Goal: Transaction & Acquisition: Purchase product/service

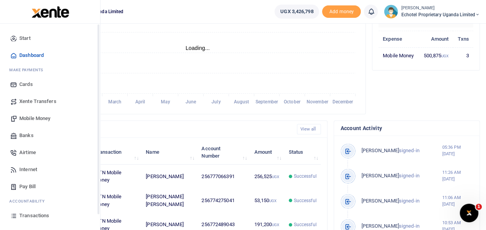
click at [34, 117] on span "Mobile Money" at bounding box center [34, 118] width 31 height 8
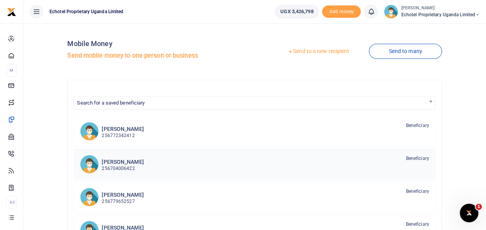
click at [121, 162] on h6 "[PERSON_NAME]" at bounding box center [123, 161] width 42 height 7
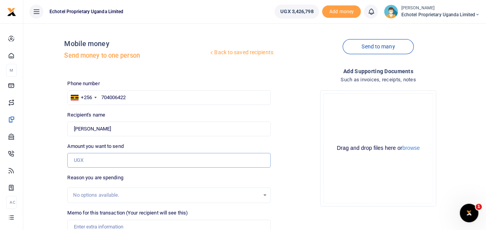
click at [90, 158] on input "Amount you want to send" at bounding box center [168, 160] width 203 height 15
type input "100,000"
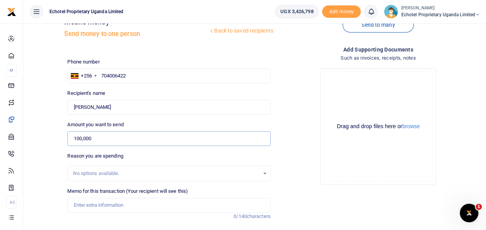
scroll to position [39, 0]
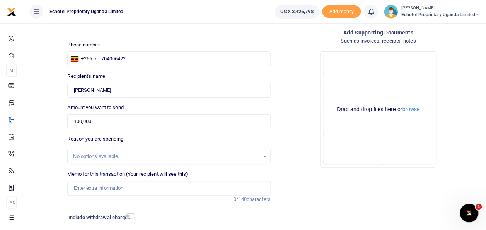
click at [94, 154] on div "No options available." at bounding box center [166, 156] width 186 height 8
click at [114, 182] on input "Memo for this transaction (Your recipient will see this)" at bounding box center [168, 187] width 203 height 15
paste input "two categories for SOS"
click at [135, 187] on input "Purchase of bid documents two categories for SOS" at bounding box center [168, 187] width 203 height 15
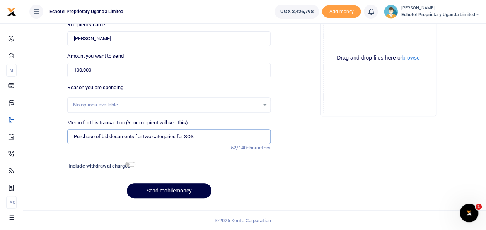
type input "Purchase of bid documents for two categories for SOS"
click at [128, 163] on input "checkbox" at bounding box center [130, 164] width 10 height 5
checkbox input "true"
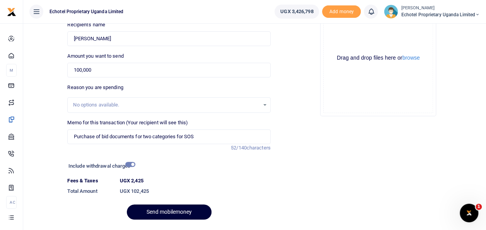
click at [188, 214] on button "Send mobilemoney" at bounding box center [169, 211] width 85 height 15
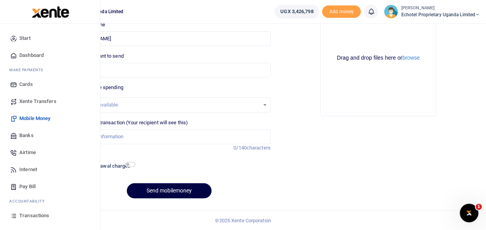
click at [34, 213] on span "Transactions" at bounding box center [34, 215] width 30 height 8
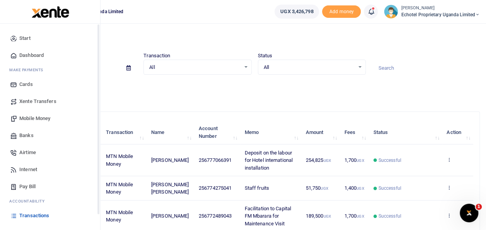
click at [29, 213] on span "Transactions" at bounding box center [34, 215] width 30 height 8
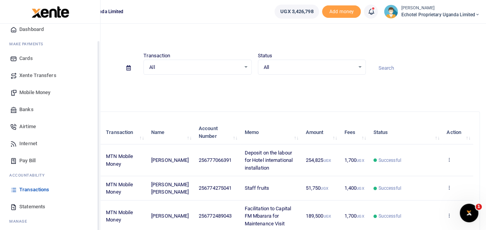
scroll to position [46, 0]
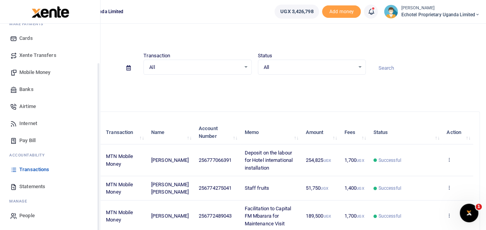
click at [33, 168] on span "Transactions" at bounding box center [34, 169] width 30 height 8
